Goal: Task Accomplishment & Management: Use online tool/utility

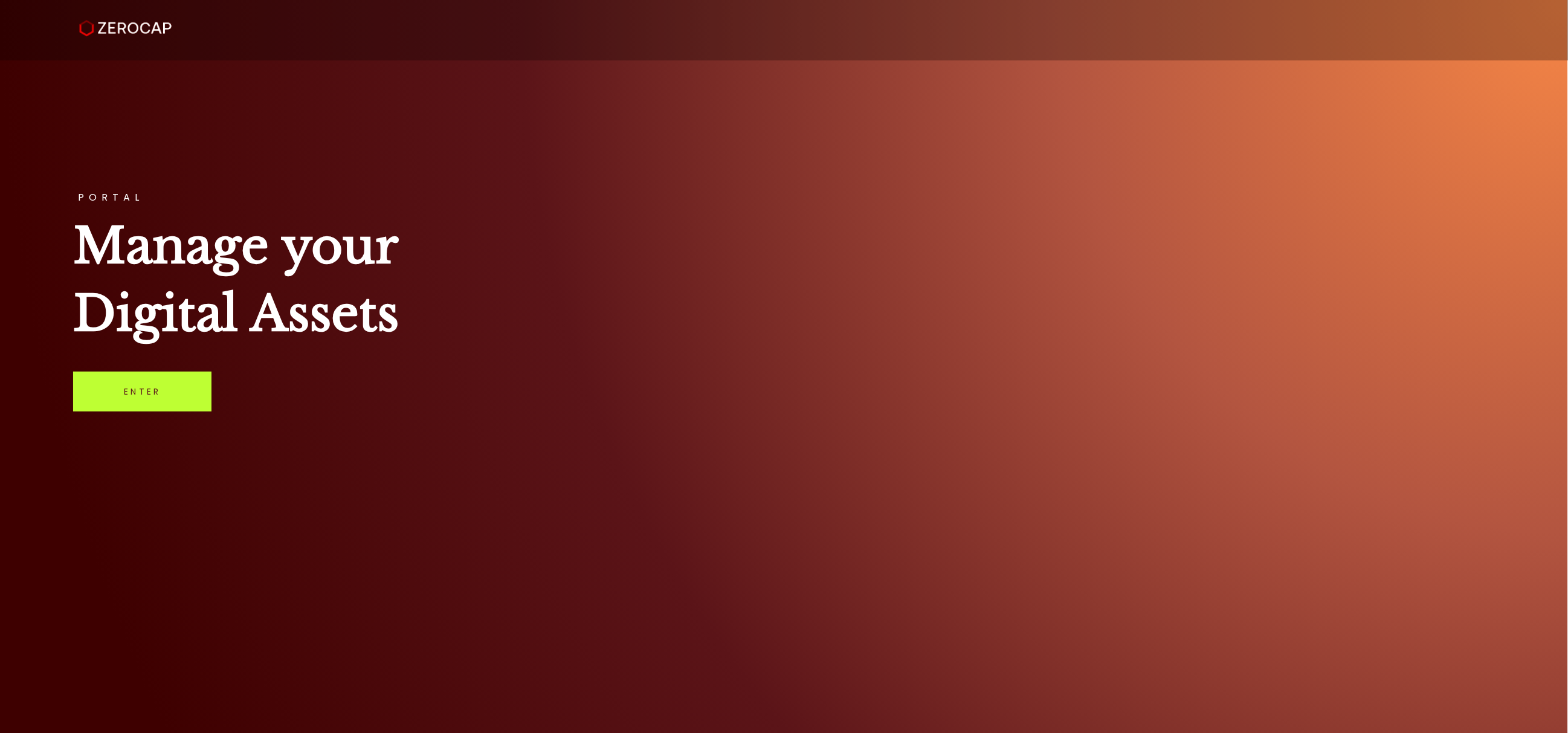
drag, startPoint x: 183, startPoint y: 399, endPoint x: 212, endPoint y: 404, distance: 29.4
click at [183, 397] on link "Enter" at bounding box center [142, 391] width 138 height 40
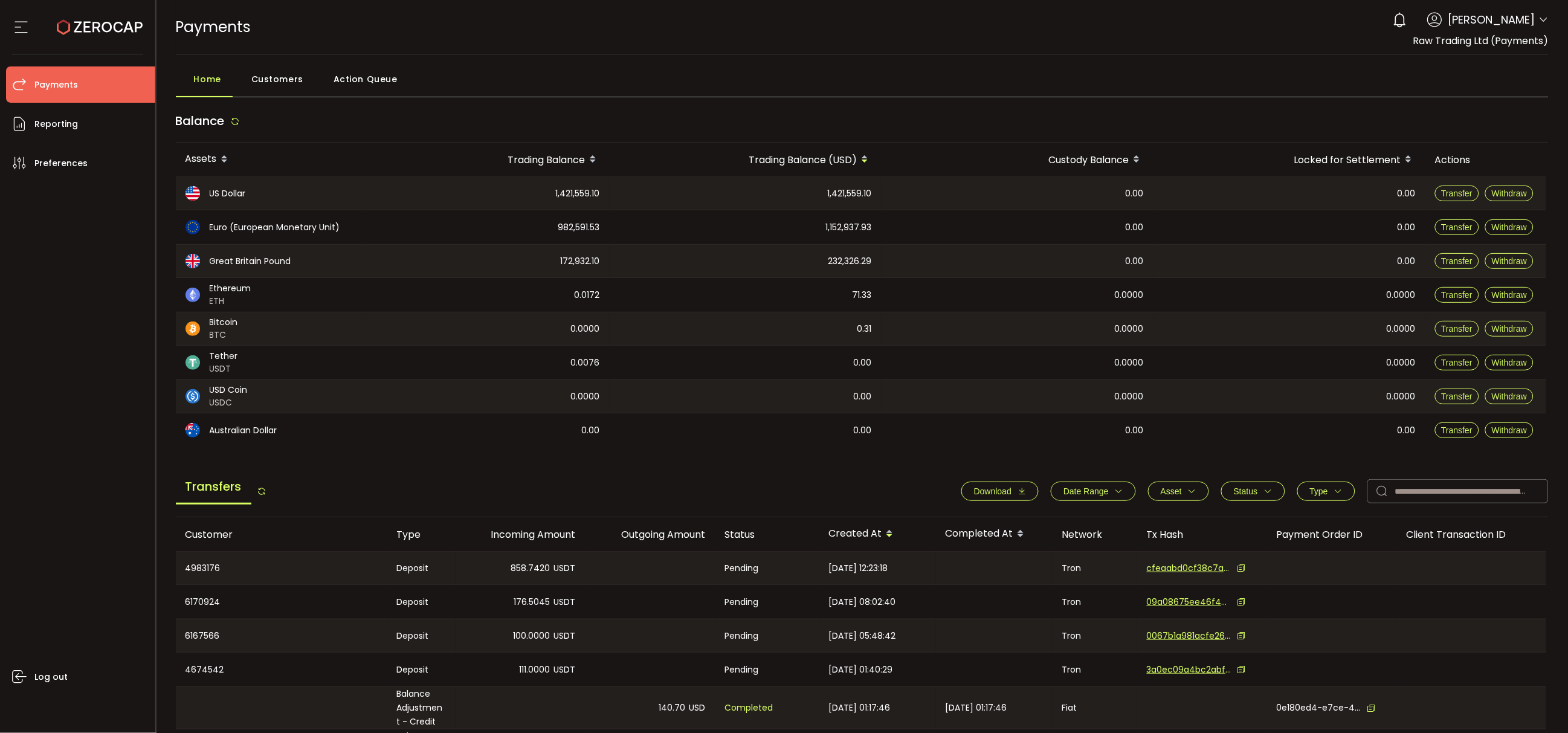
click at [1542, 18] on icon at bounding box center [1544, 20] width 10 height 10
drag, startPoint x: 1428, startPoint y: 490, endPoint x: 1469, endPoint y: 486, distance: 41.2
click at [1428, 490] on input "text" at bounding box center [1458, 491] width 181 height 24
paste input "*******"
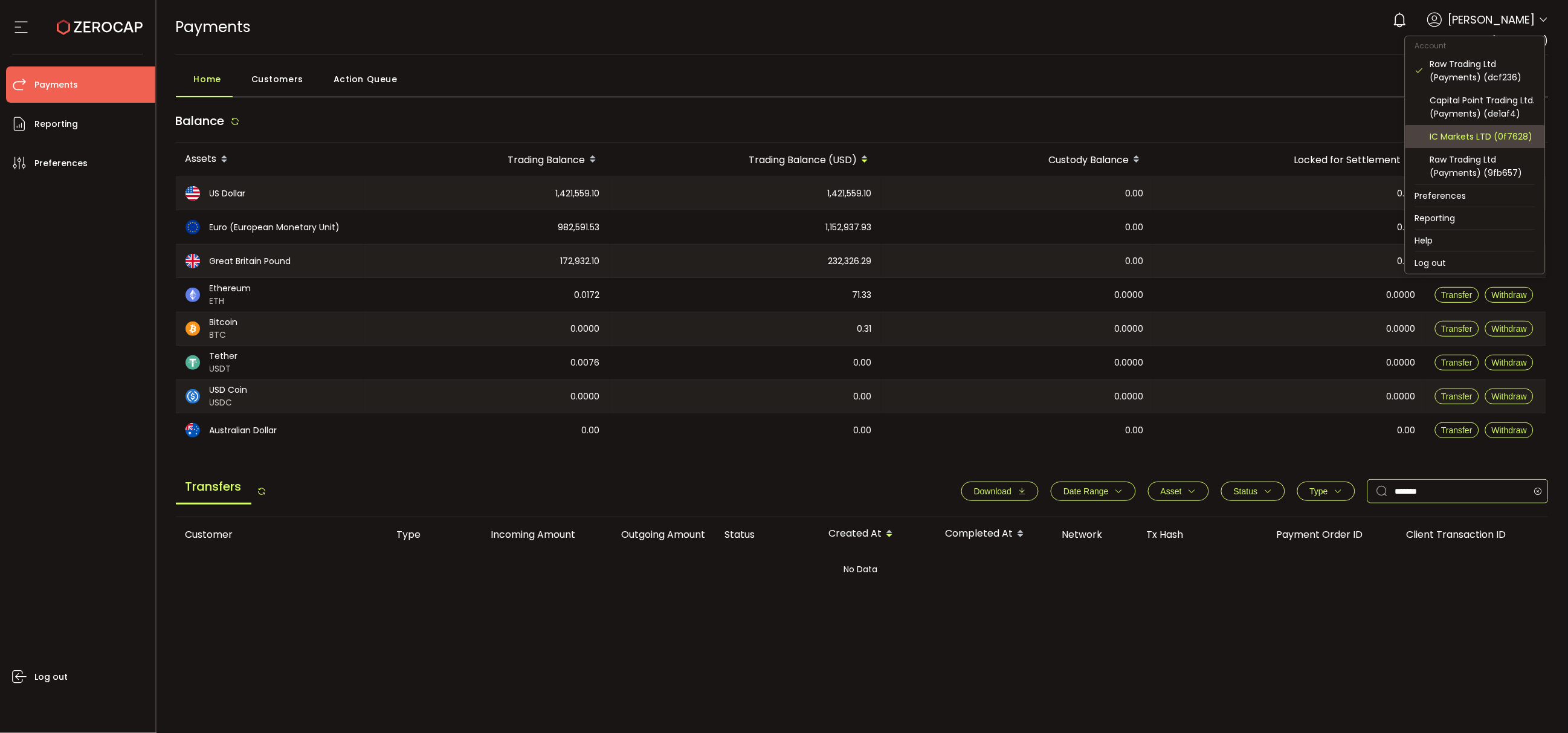
type input "*******"
click at [1510, 136] on div "IC Markets LTD (0f7628)" at bounding box center [1483, 137] width 105 height 13
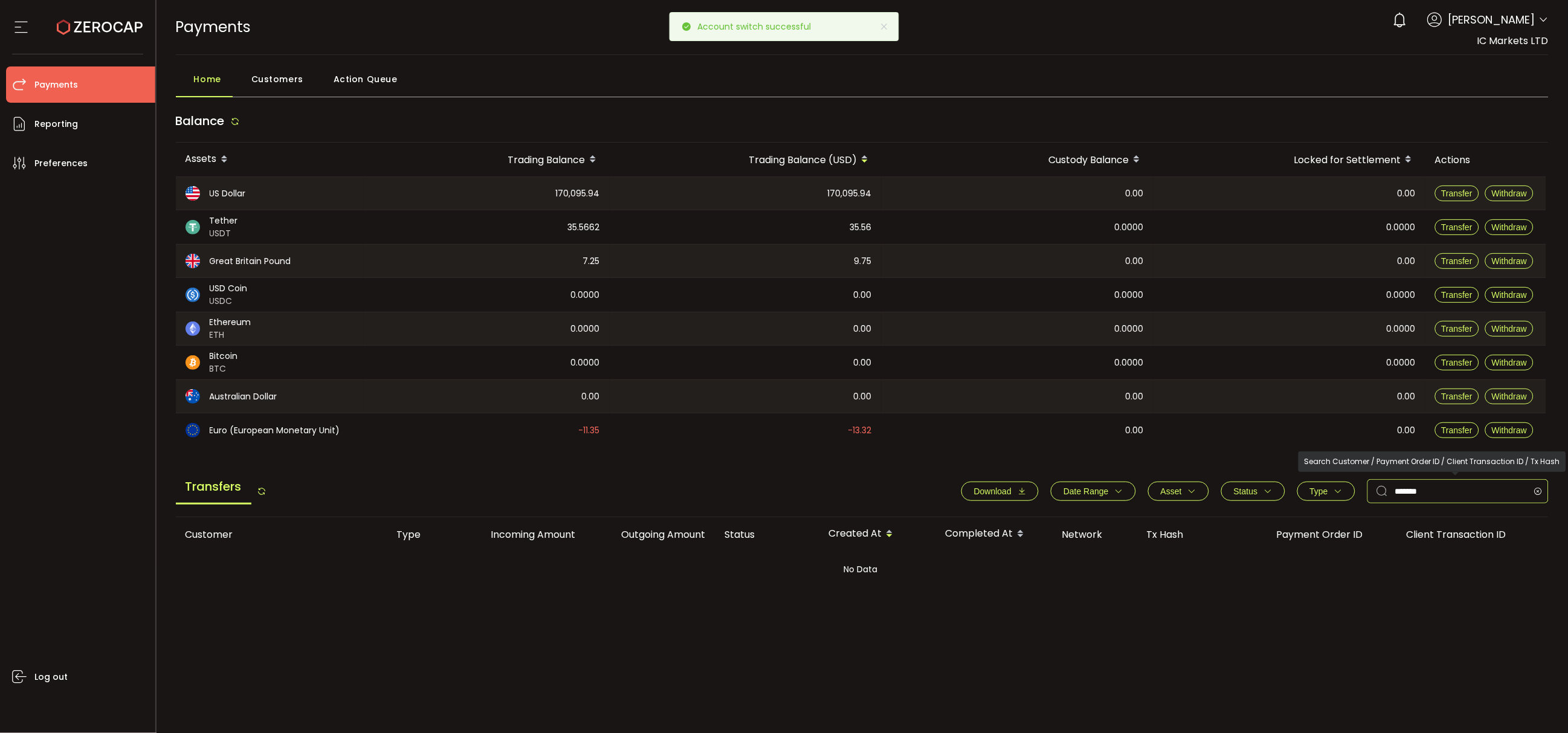
drag, startPoint x: 1435, startPoint y: 490, endPoint x: 1187, endPoint y: 513, distance: 249.1
click at [1187, 513] on div "Transfers Download Date Range - Asset BTC ETH EUR GBP USD USDC USDT Clear Apply…" at bounding box center [863, 495] width 1374 height 46
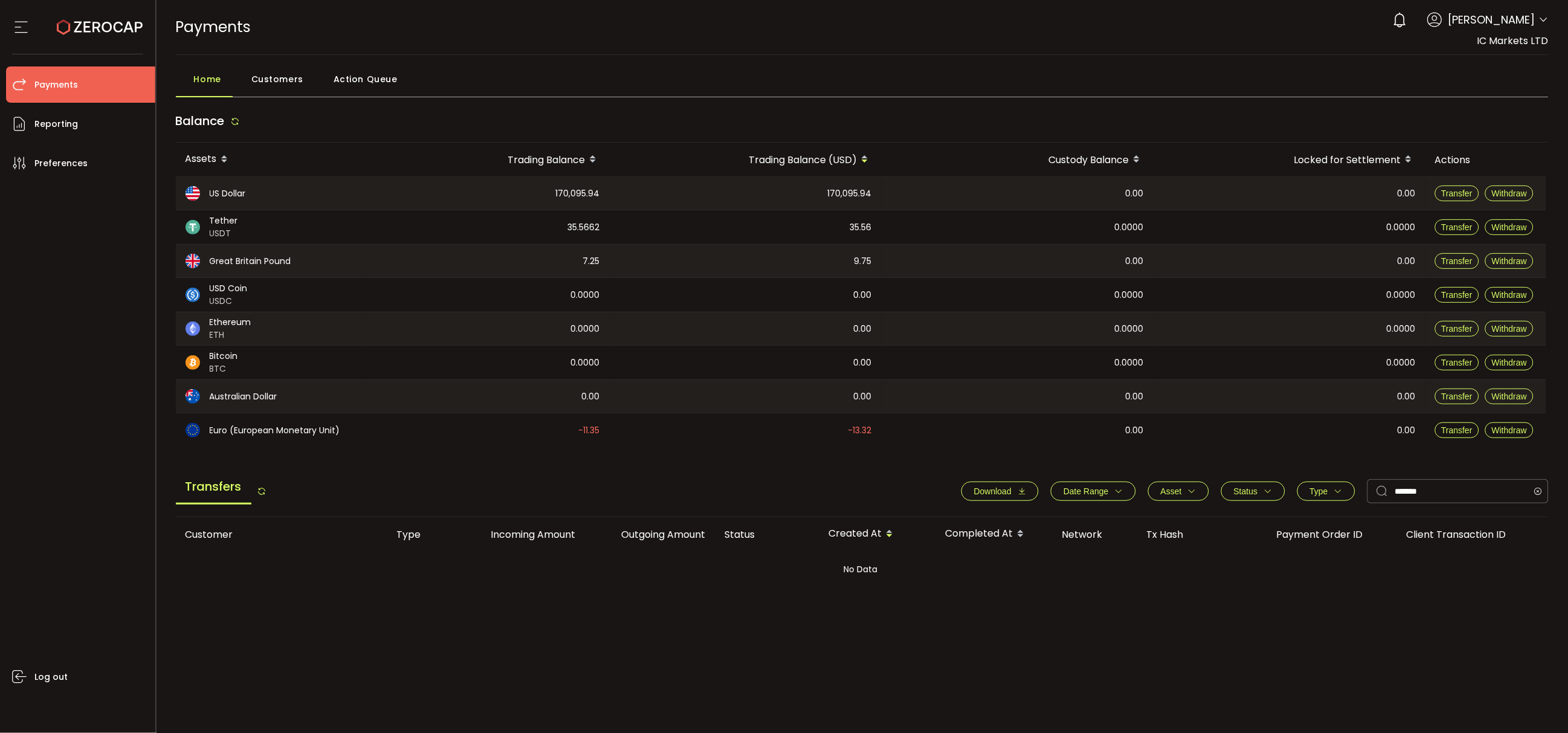
click at [1542, 20] on icon at bounding box center [1544, 20] width 10 height 10
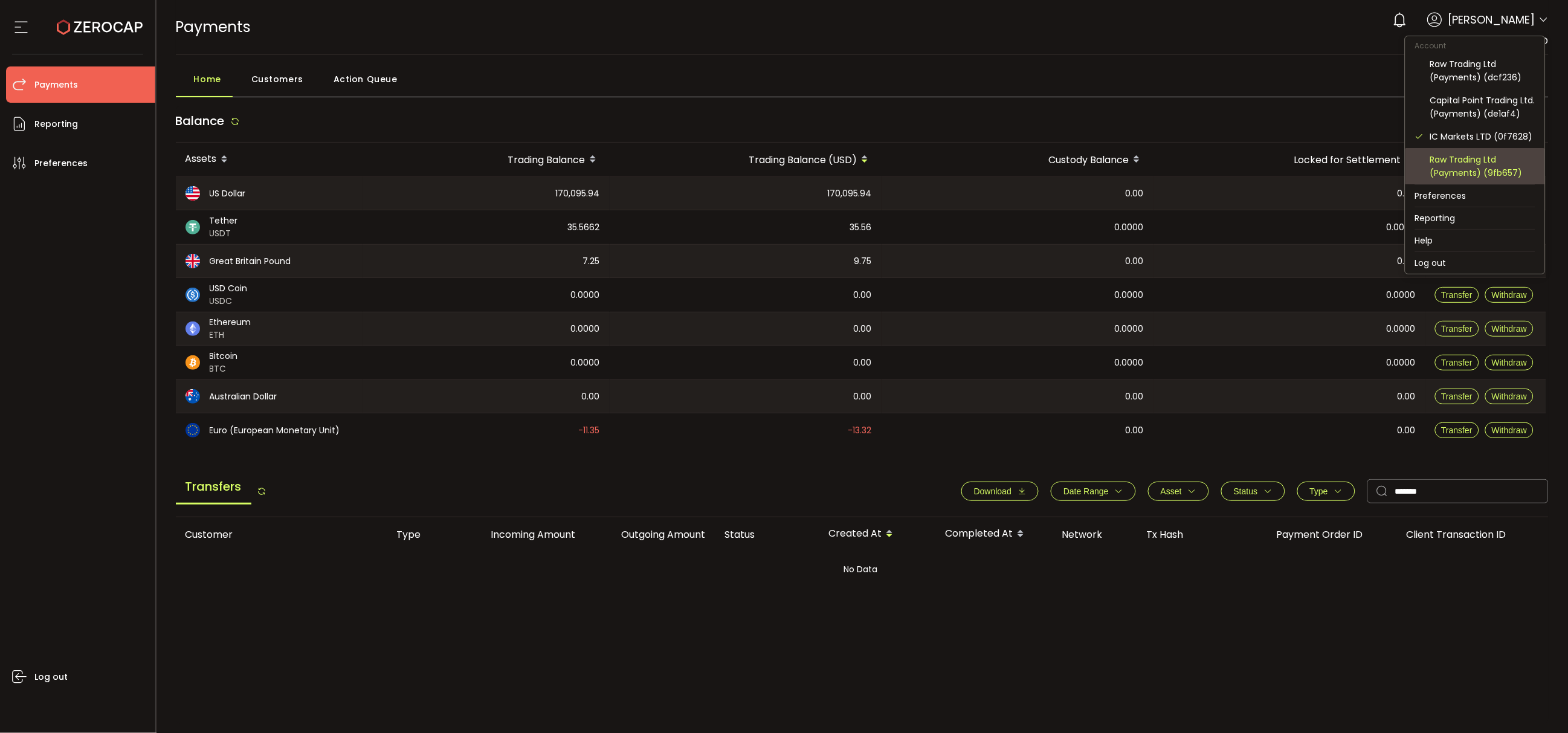
click at [1485, 153] on div "Raw Trading Ltd (Payments) (9fb657)" at bounding box center [1483, 166] width 105 height 26
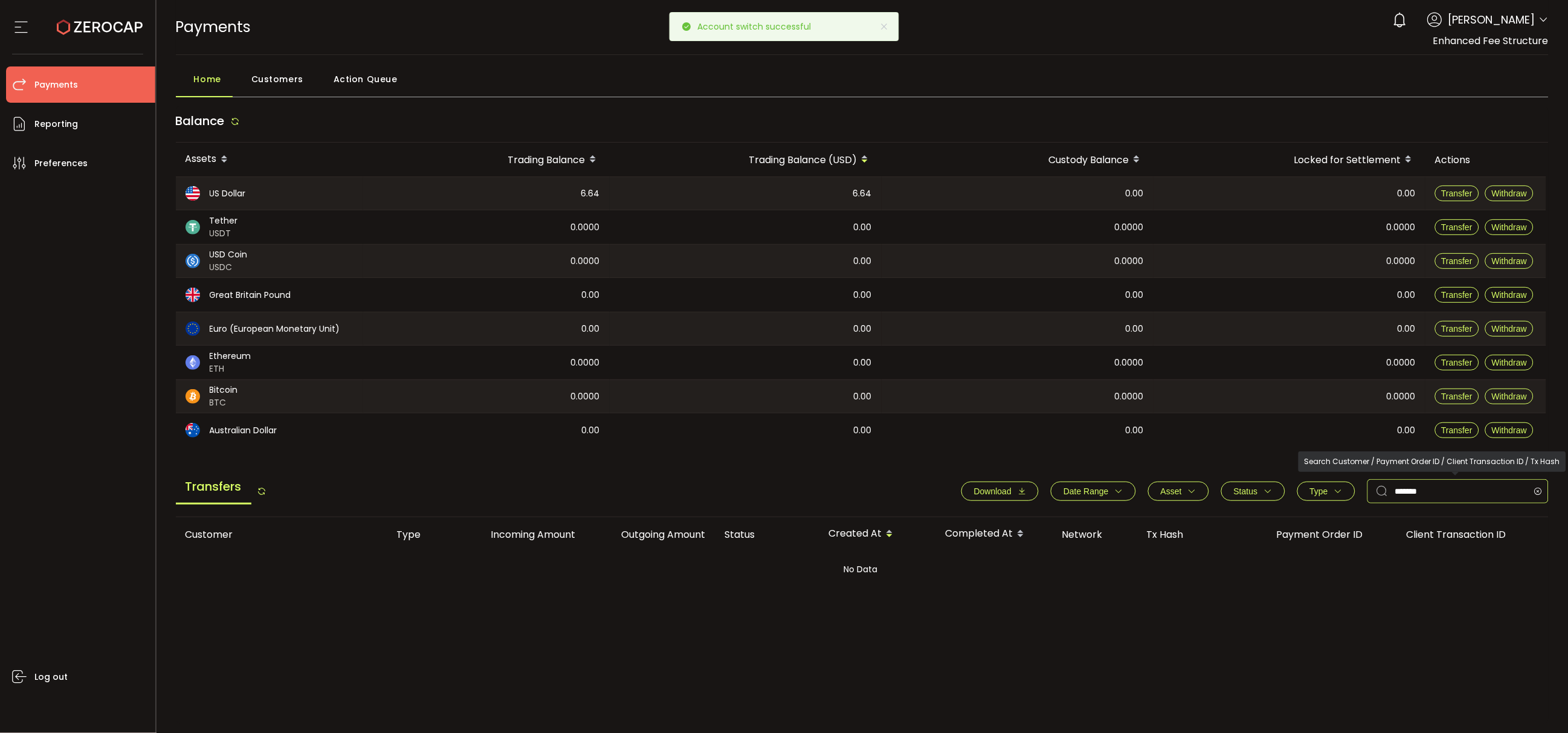
drag, startPoint x: 1430, startPoint y: 489, endPoint x: 1277, endPoint y: 499, distance: 153.3
click at [1278, 499] on div "Download Date Range - Asset BTC ETH EUR GBP USD USDC USDT Clear Apply Status Ap…" at bounding box center [1249, 491] width 599 height 24
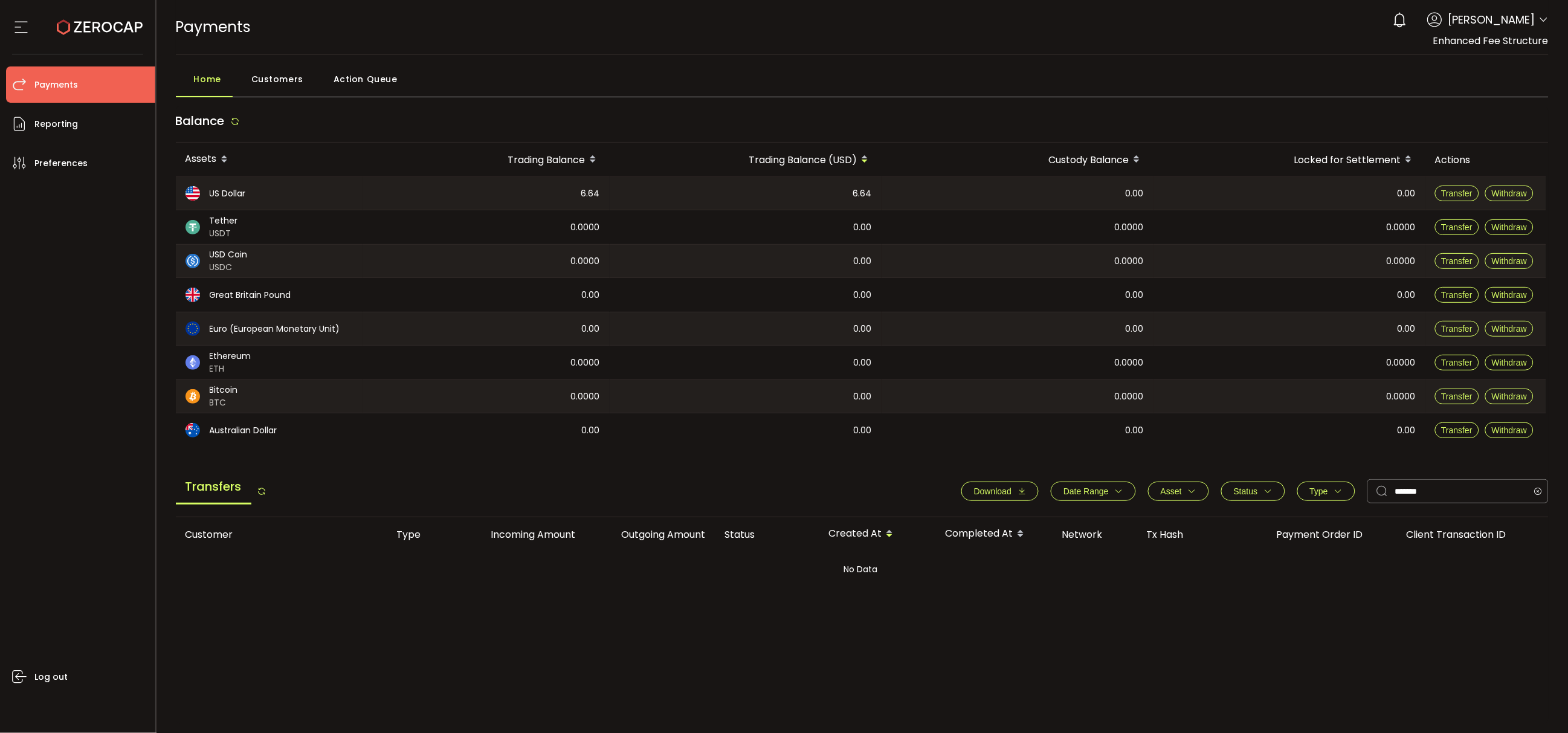
click at [1541, 18] on icon at bounding box center [1544, 20] width 10 height 10
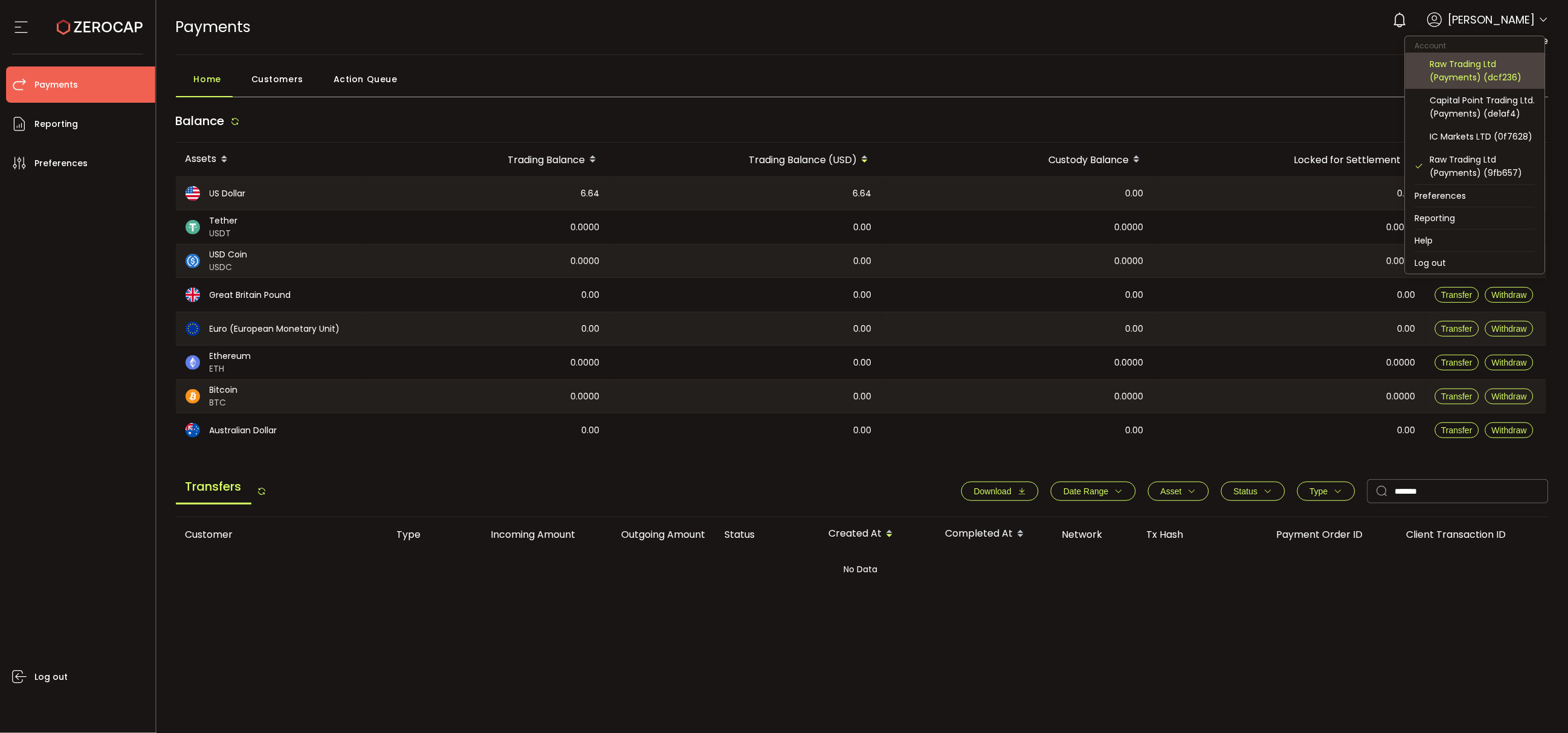
click at [1477, 74] on div "Raw Trading Ltd (Payments) (dcf236)" at bounding box center [1483, 71] width 105 height 26
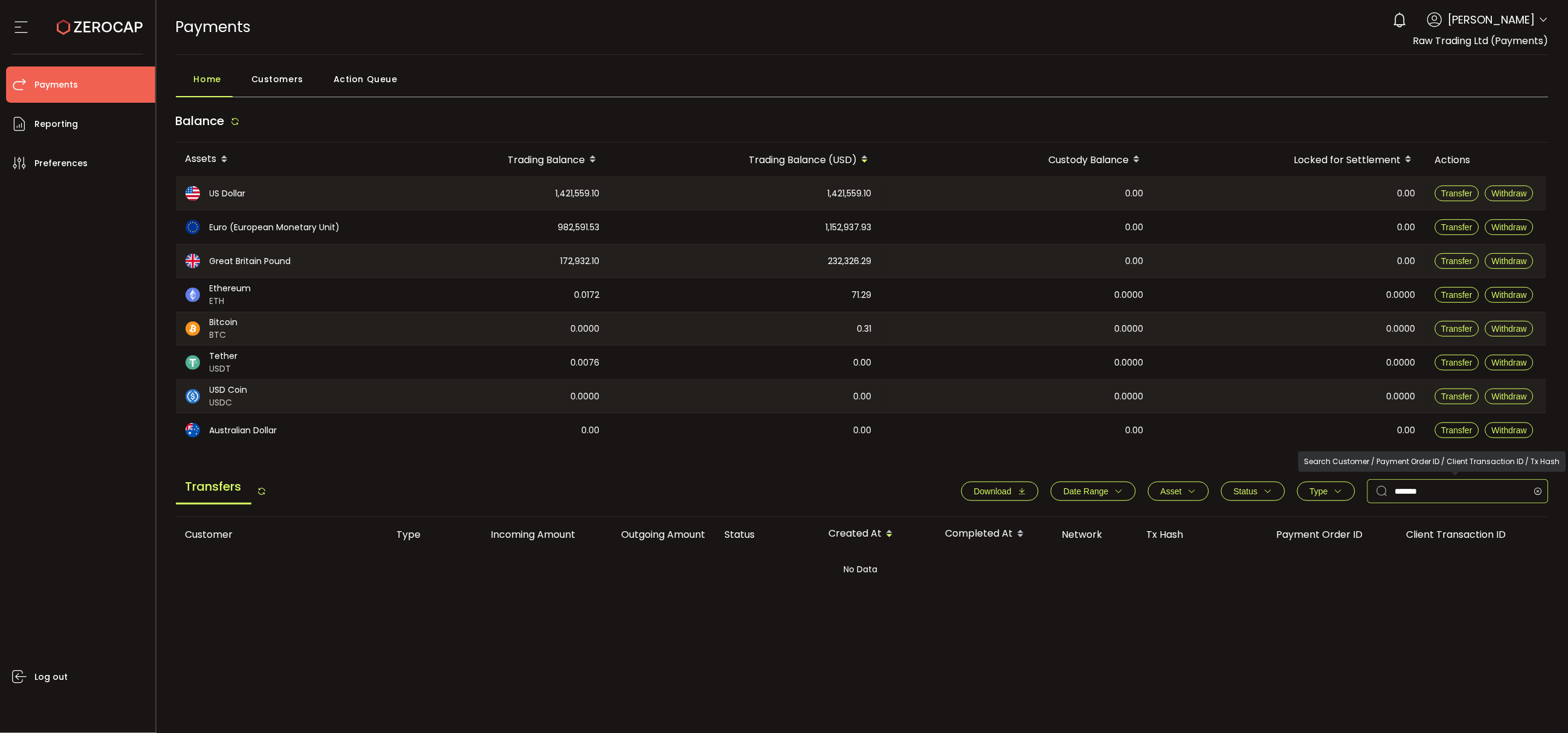
drag, startPoint x: 1431, startPoint y: 489, endPoint x: 1305, endPoint y: 511, distance: 127.9
click at [1305, 511] on div "Transfers Download Date Range - Asset BTC ETH EUR GBP USD USDC USDT Clear Apply…" at bounding box center [863, 495] width 1374 height 46
